Goal: Obtain resource: Download file/media

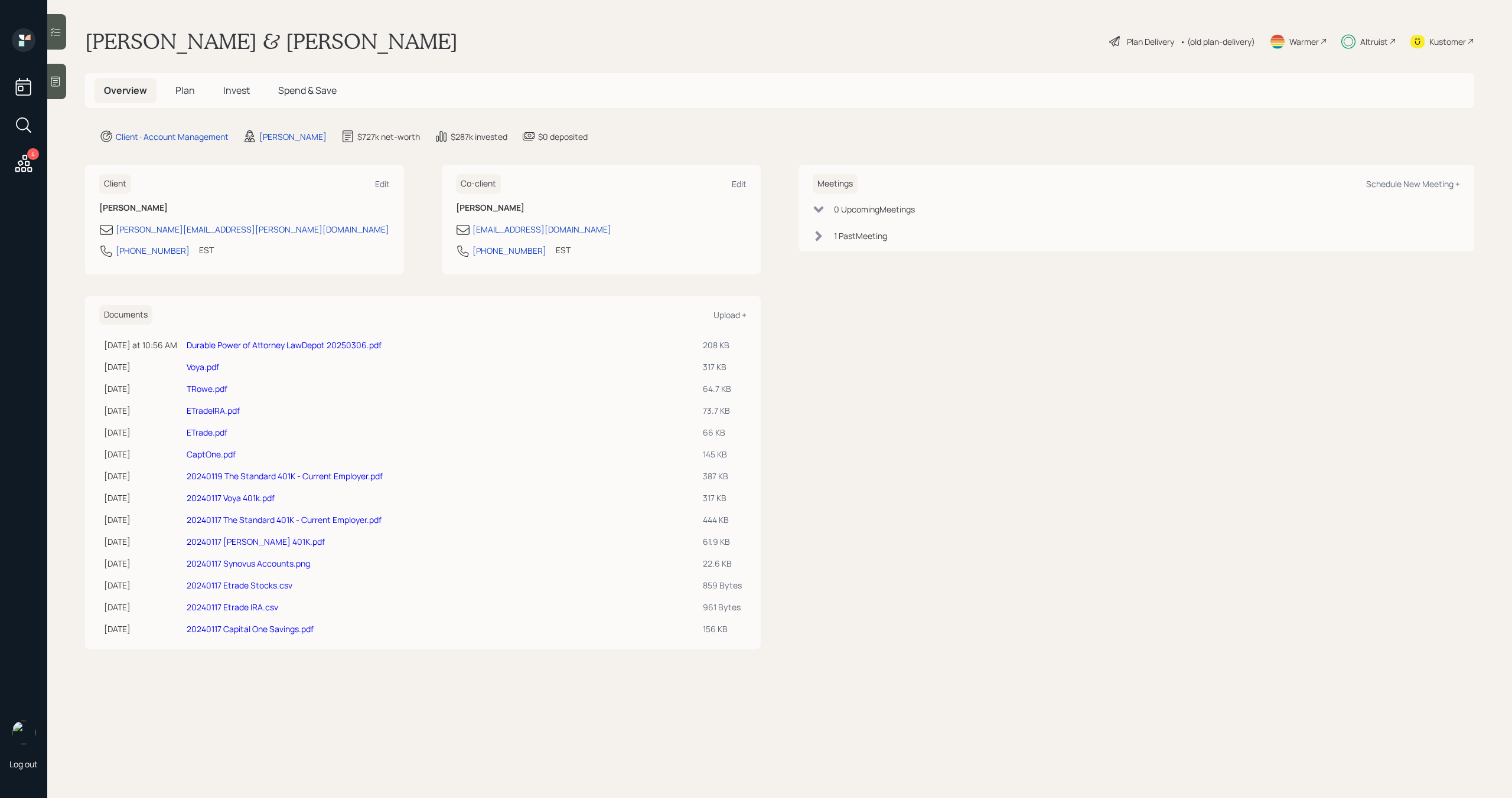
click at [234, 347] on link "Durable Power of Attorney LawDepot 20250306.pdf" at bounding box center [284, 345] width 195 height 11
